Goal: Task Accomplishment & Management: Manage account settings

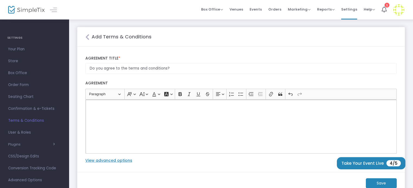
click at [116, 104] on p "Rich Text Editor, main" at bounding box center [241, 105] width 306 height 5
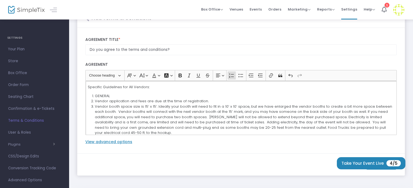
scroll to position [41, 0]
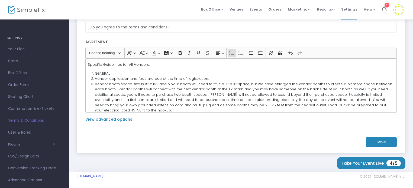
click at [371, 140] on m-button "Save" at bounding box center [381, 142] width 31 height 10
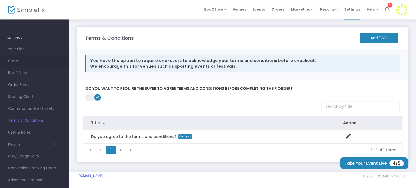
click at [18, 61] on span "Store" at bounding box center [34, 61] width 53 height 7
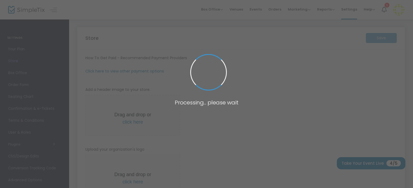
type input "[URL]"
radio input "true"
radio input "false"
radio input "true"
type input "Cleveland Main Street Association"
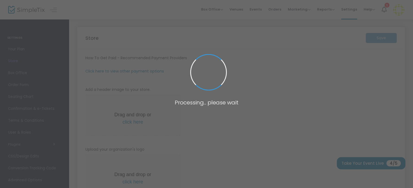
type input "[PHONE_NUMBER]"
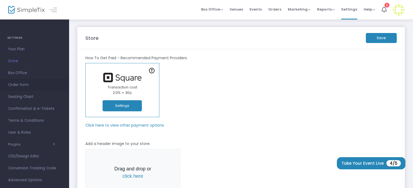
click at [21, 85] on span "Order Form" at bounding box center [34, 85] width 53 height 7
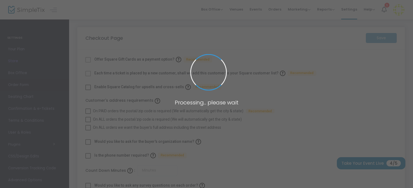
checkbox input "true"
type input "45"
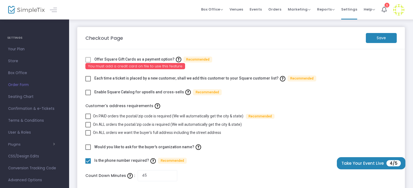
click at [152, 78] on label "Each time a ticket is placed by a new customer, shall we add this customer to y…" at bounding box center [205, 78] width 222 height 8
click at [90, 78] on span at bounding box center [87, 78] width 5 height 5
click at [88, 82] on input "checkbox" at bounding box center [88, 82] width 0 height 0
checkbox input "true"
click at [88, 145] on span at bounding box center [87, 147] width 5 height 5
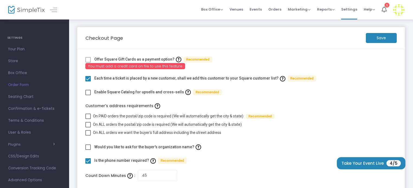
click at [88, 150] on input "checkbox" at bounding box center [88, 150] width 0 height 0
checkbox input "true"
click at [386, 41] on m-button "Save" at bounding box center [381, 38] width 31 height 10
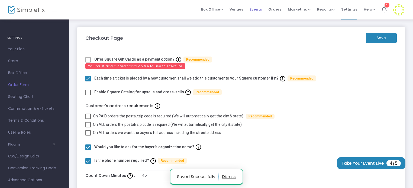
click at [255, 9] on span "Events" at bounding box center [255, 9] width 12 height 14
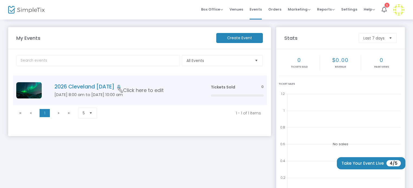
click at [102, 94] on h5 "[DATE] 8:00 am to [DATE] 10:00 am" at bounding box center [124, 94] width 140 height 5
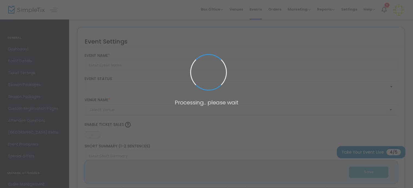
type input "2026 Cleveland [DATE]"
type textarea "2026 Cleveland [DATE] Join us for a day of celebration and community spirit at …"
type input "Buy Tickets"
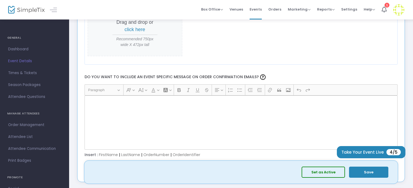
scroll to position [758, 0]
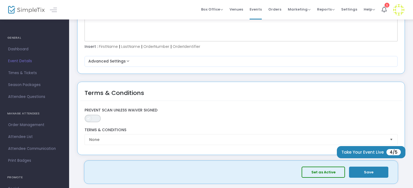
click at [94, 115] on span "ON OFF" at bounding box center [93, 119] width 16 height 8
click at [94, 115] on span at bounding box center [96, 118] width 7 height 7
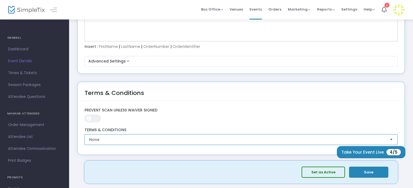
click at [111, 138] on span "None" at bounding box center [237, 139] width 296 height 5
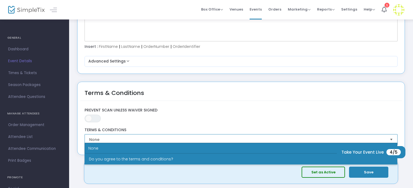
click at [109, 157] on span "Do you agree to the terms and conditions?" at bounding box center [131, 159] width 84 height 5
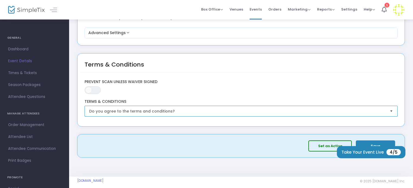
scroll to position [789, 0]
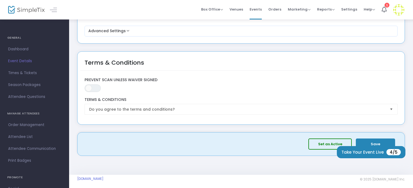
click at [371, 140] on button "Save" at bounding box center [375, 144] width 39 height 11
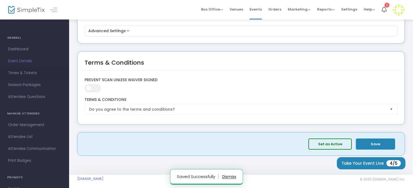
click at [30, 76] on span "Times & Tickets" at bounding box center [34, 73] width 53 height 7
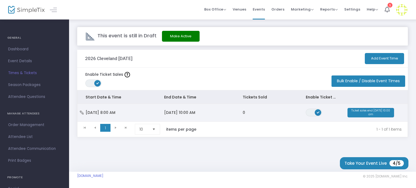
click at [185, 112] on span "[DATE] 10:00 AM" at bounding box center [179, 112] width 31 height 5
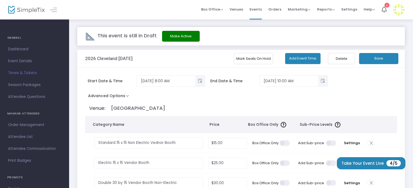
scroll to position [27, 0]
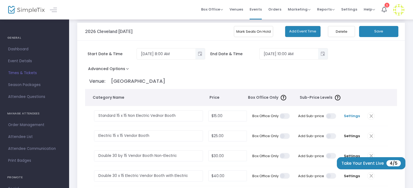
click at [358, 114] on span "Settings" at bounding box center [352, 115] width 20 height 5
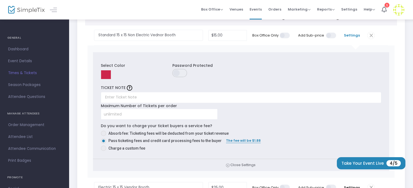
scroll to position [108, 0]
click at [170, 131] on span "Absorb fee: Ticketing fees will be deducted from your ticket revenue" at bounding box center [168, 133] width 120 height 4
click at [103, 136] on input "Absorb fee: Ticketing fees will be deducted from your ticket revenue" at bounding box center [103, 136] width 0 height 0
radio input "true"
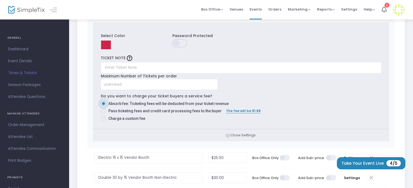
scroll to position [190, 0]
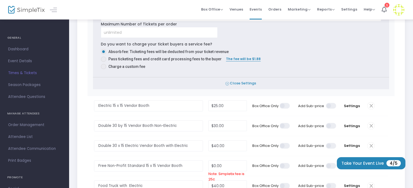
click at [238, 82] on span "Close Settings" at bounding box center [241, 83] width 296 height 12
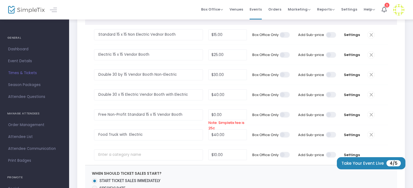
scroll to position [0, 0]
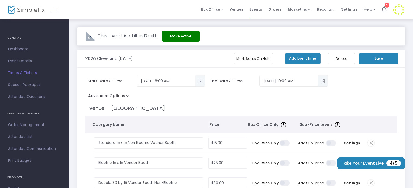
click at [373, 59] on button "Save" at bounding box center [378, 58] width 39 height 11
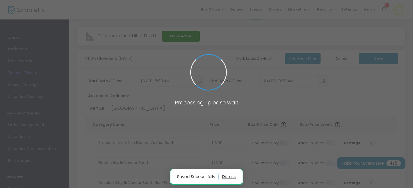
radio input "false"
radio input "true"
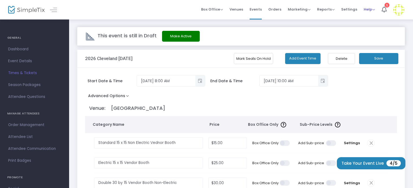
click at [371, 9] on span "Help" at bounding box center [369, 9] width 11 height 5
click at [376, 16] on li "View Docs" at bounding box center [384, 18] width 40 height 11
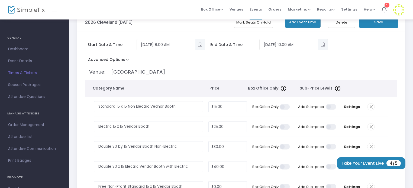
scroll to position [81, 0]
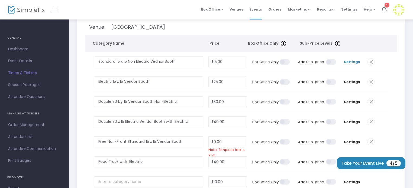
click at [351, 61] on span "Settings" at bounding box center [352, 61] width 20 height 5
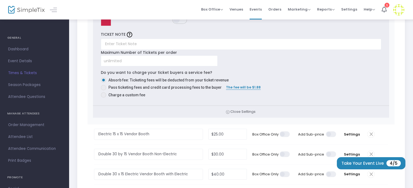
scroll to position [163, 0]
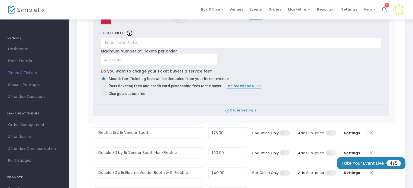
click at [243, 108] on span "Close Settings" at bounding box center [241, 111] width 296 height 12
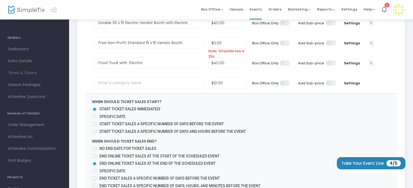
scroll to position [190, 0]
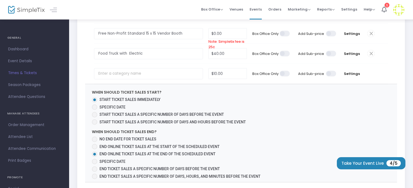
click at [239, 106] on label "Specific Date" at bounding box center [169, 108] width 154 height 6
click at [95, 110] on input "Specific Date" at bounding box center [94, 110] width 0 height 0
radio input "true"
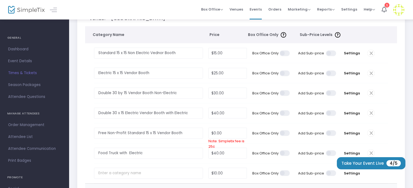
scroll to position [81, 0]
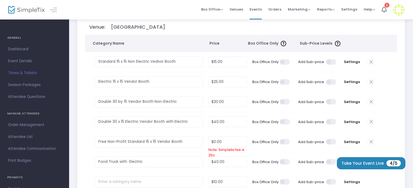
click at [371, 99] on span at bounding box center [370, 101] width 7 height 7
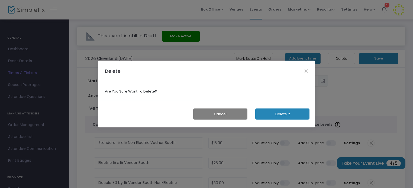
scroll to position [0, 0]
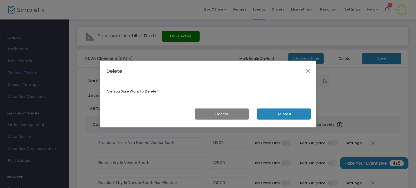
click at [291, 111] on button "Delete it" at bounding box center [284, 114] width 54 height 11
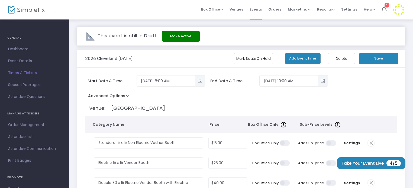
click at [161, 57] on div "2026 Cleveland [DATE]" at bounding box center [166, 59] width 162 height 18
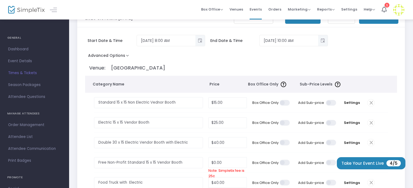
scroll to position [54, 0]
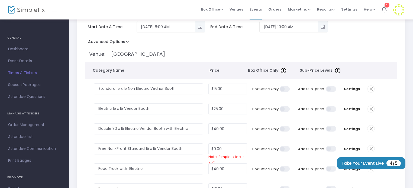
click at [370, 131] on span at bounding box center [370, 128] width 7 height 7
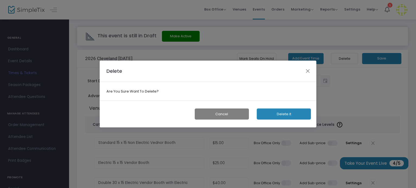
click at [283, 111] on button "Delete it" at bounding box center [284, 114] width 54 height 11
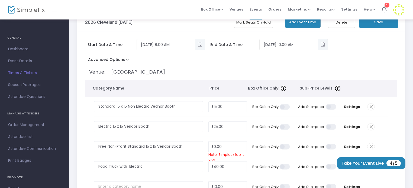
scroll to position [81, 0]
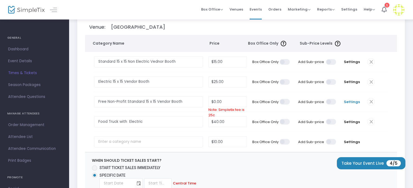
click at [351, 101] on span "Settings" at bounding box center [352, 101] width 20 height 5
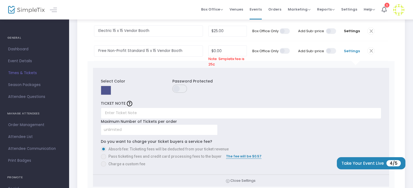
scroll to position [135, 0]
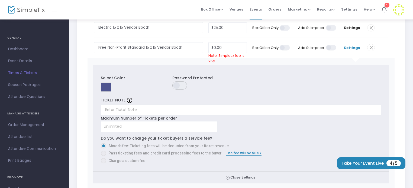
click at [185, 84] on span at bounding box center [179, 86] width 15 height 8
click at [283, 87] on input "text" at bounding box center [300, 86] width 66 height 11
type input "CMSA2026"
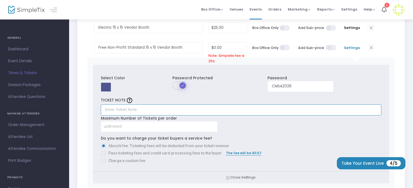
click at [278, 108] on input "text" at bounding box center [241, 110] width 280 height 11
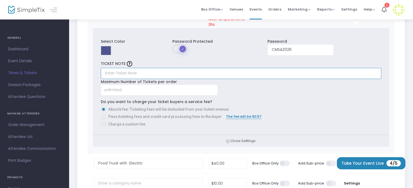
scroll to position [163, 0]
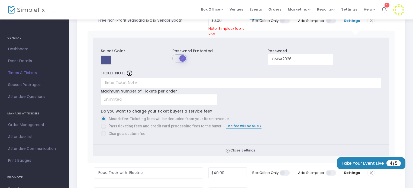
click at [133, 126] on span "Pass ticketing fees and credit card processing fees to the buyer" at bounding box center [163, 127] width 115 height 6
click at [103, 127] on span at bounding box center [103, 126] width 5 height 5
click at [103, 125] on span at bounding box center [103, 126] width 5 height 5
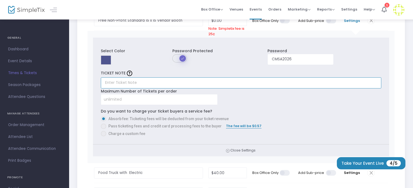
click at [141, 81] on input "text" at bounding box center [241, 82] width 280 height 11
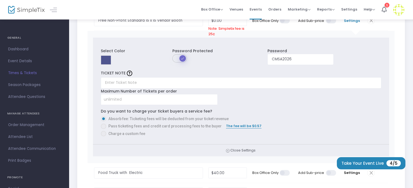
click at [105, 124] on span at bounding box center [103, 126] width 5 height 5
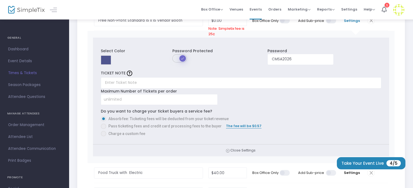
click at [105, 124] on span at bounding box center [103, 126] width 5 height 5
click at [104, 126] on span at bounding box center [103, 126] width 5 height 5
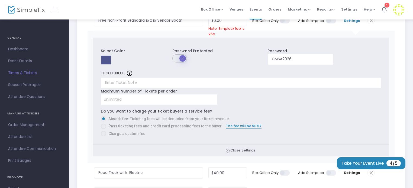
click at [102, 132] on span at bounding box center [103, 133] width 5 height 5
click at [103, 118] on span at bounding box center [103, 119] width 3 height 3
click at [116, 100] on input at bounding box center [159, 100] width 116 height 10
click at [250, 154] on span "Close Settings" at bounding box center [241, 151] width 296 height 12
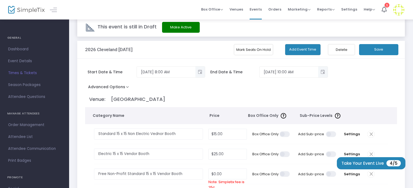
scroll to position [0, 0]
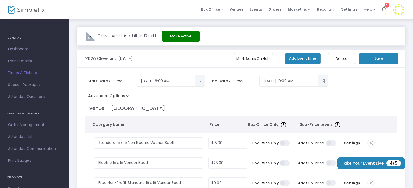
click at [362, 56] on button "Save" at bounding box center [378, 58] width 39 height 11
click at [374, 54] on button "Save" at bounding box center [378, 58] width 39 height 11
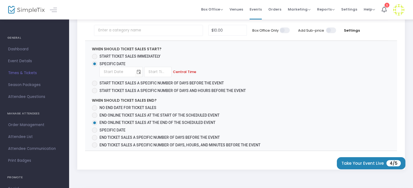
scroll to position [216, 0]
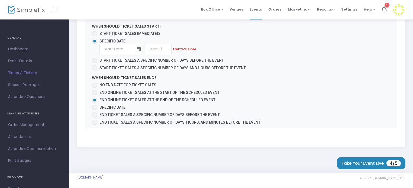
click at [107, 35] on span "Start ticket sales immediately" at bounding box center [128, 34] width 63 height 6
click at [95, 37] on input "Start ticket sales immediately" at bounding box center [94, 37] width 0 height 0
radio input "true"
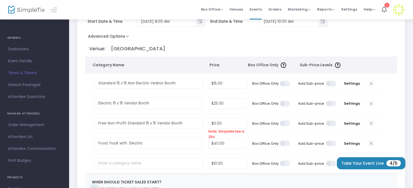
scroll to position [14, 0]
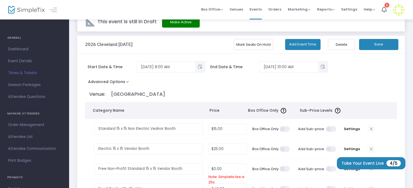
click at [378, 47] on button "Save" at bounding box center [378, 44] width 39 height 11
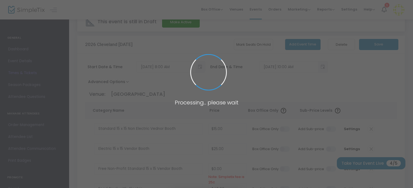
radio input "false"
radio input "true"
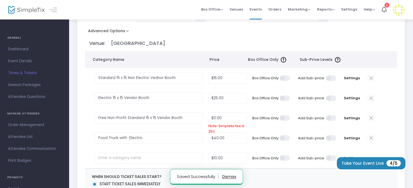
scroll to position [68, 0]
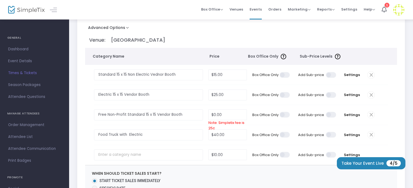
click at [286, 112] on span at bounding box center [284, 115] width 11 height 6
click at [90, 112] on input "checkbox" at bounding box center [90, 112] width 0 height 0
click at [286, 112] on span at bounding box center [284, 115] width 11 height 6
click at [90, 112] on input "checkbox" at bounding box center [90, 112] width 0 height 0
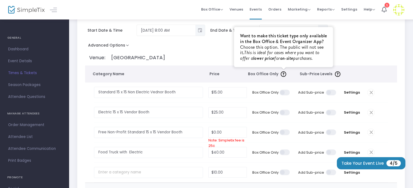
scroll to position [41, 0]
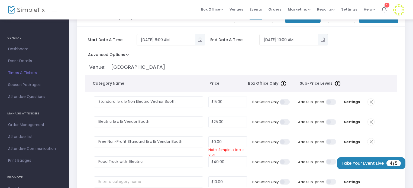
click at [332, 100] on span at bounding box center [331, 102] width 11 height 6
click at [136, 99] on input "checkbox" at bounding box center [136, 99] width 0 height 0
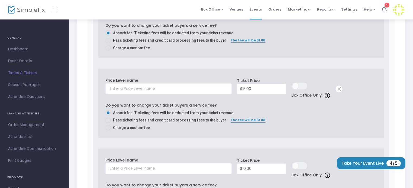
scroll to position [68, 0]
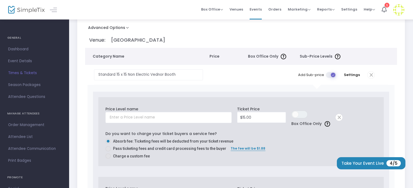
click at [330, 73] on span at bounding box center [331, 75] width 11 height 6
click at [136, 72] on input "checkbox" at bounding box center [136, 72] width 0 height 0
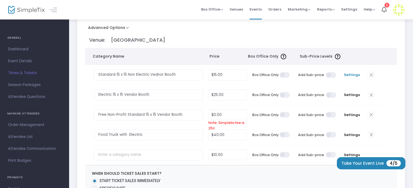
scroll to position [0, 0]
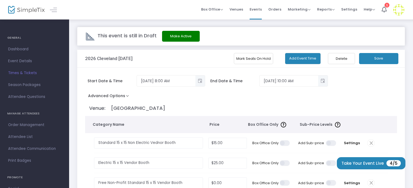
click at [376, 57] on button "Save" at bounding box center [378, 58] width 39 height 11
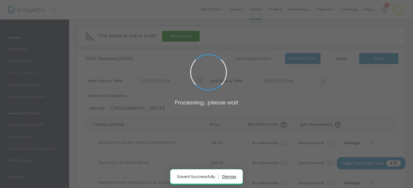
radio input "false"
radio input "true"
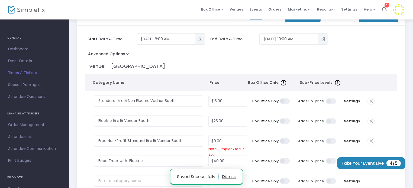
scroll to position [81, 0]
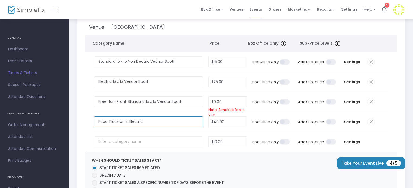
drag, startPoint x: 119, startPoint y: 121, endPoint x: 158, endPoint y: 123, distance: 39.3
click at [158, 123] on input "Food Truck with Electric" at bounding box center [148, 121] width 109 height 11
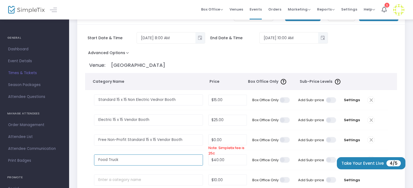
scroll to position [27, 0]
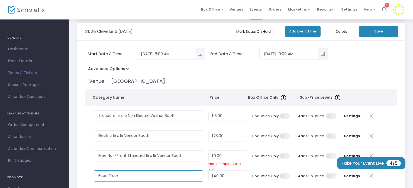
type input "Food Truck"
click at [382, 28] on button "Save" at bounding box center [378, 31] width 39 height 11
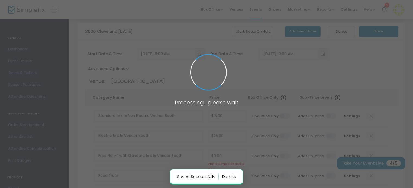
radio input "false"
radio input "true"
